Goal: Task Accomplishment & Management: Complete application form

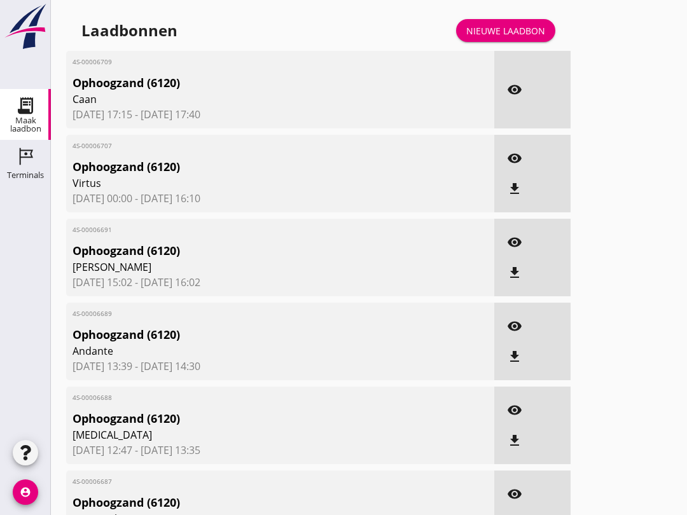
scroll to position [790, 0]
click at [521, 38] on div "Nieuwe laadbon" at bounding box center [505, 30] width 79 height 13
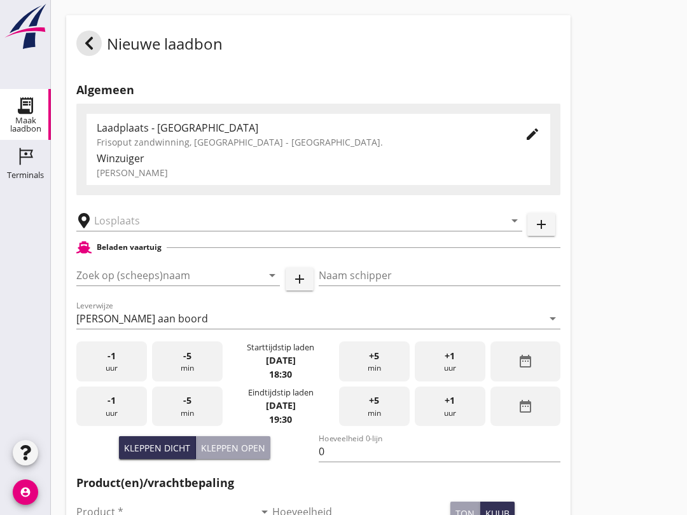
click at [150, 286] on input "Zoek op (scheeps)naam" at bounding box center [160, 275] width 168 height 20
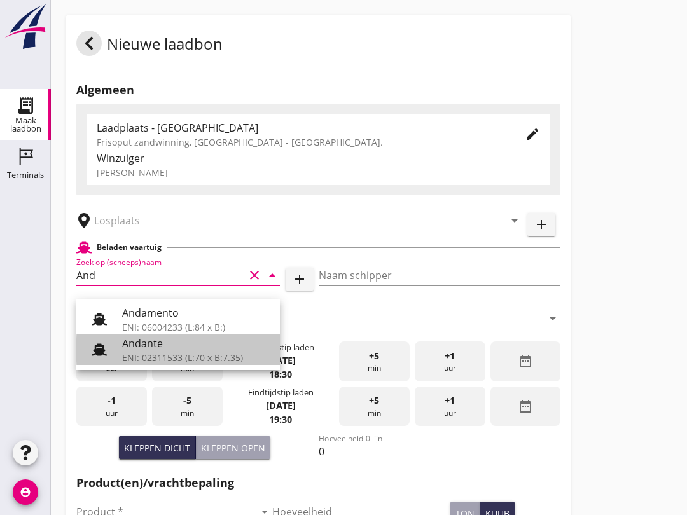
click at [167, 358] on div "ENI: 02311533 (L:70 x B:7.35)" at bounding box center [196, 357] width 148 height 13
type input "Andante"
type input "Floor Vijfhuizen"
type input "485"
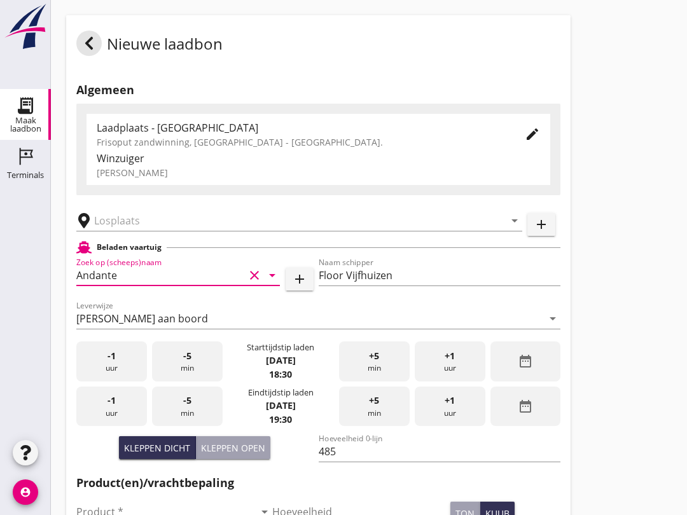
click at [136, 231] on input "text" at bounding box center [290, 221] width 393 height 20
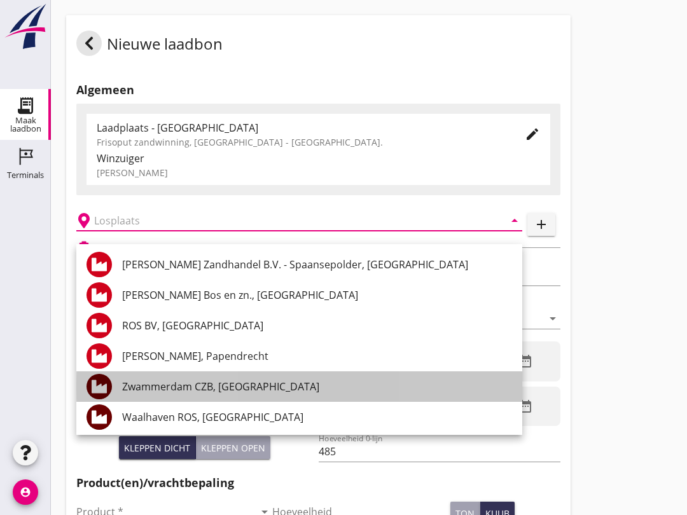
click at [253, 391] on div "Zwammerdam CZB, [GEOGRAPHIC_DATA]" at bounding box center [317, 386] width 390 height 15
type input "Zwammerdam CZB, [GEOGRAPHIC_DATA]"
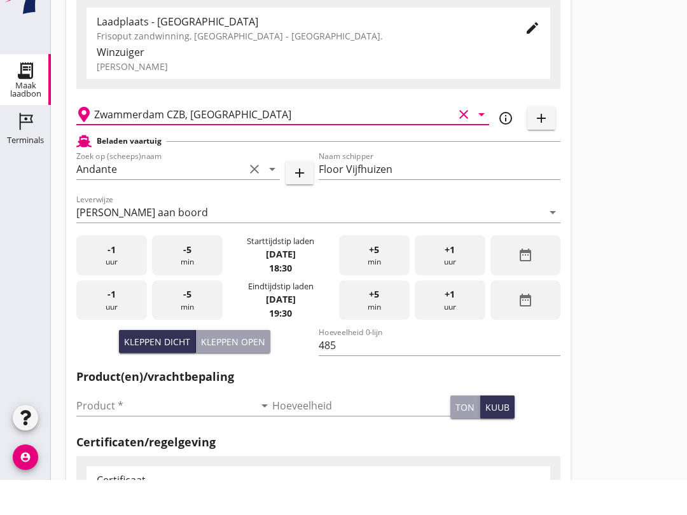
scroll to position [78, 0]
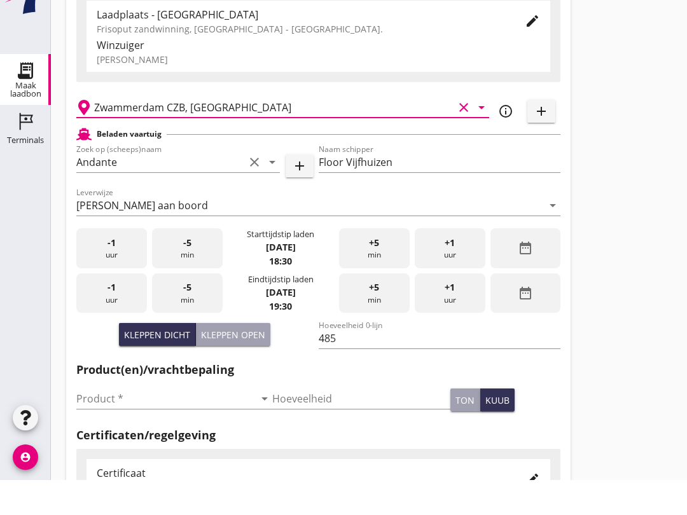
click at [155, 424] on input "Product *" at bounding box center [165, 434] width 178 height 20
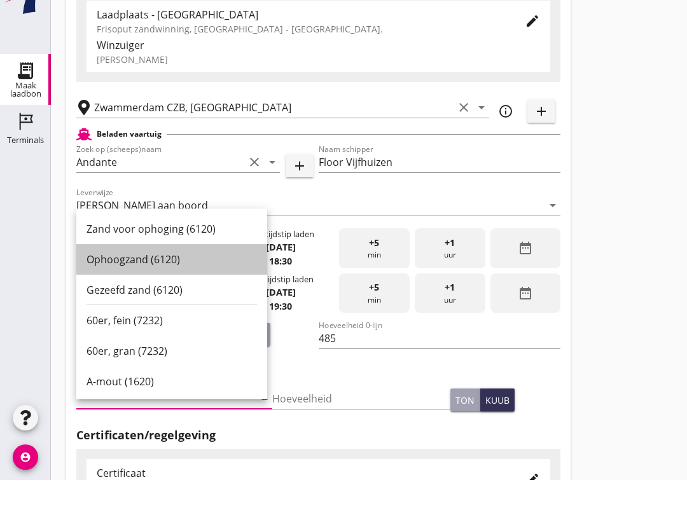
click at [148, 279] on div "Ophoogzand (6120)" at bounding box center [172, 294] width 171 height 31
type input "Ophoogzand (6120)"
